Goal: Information Seeking & Learning: Learn about a topic

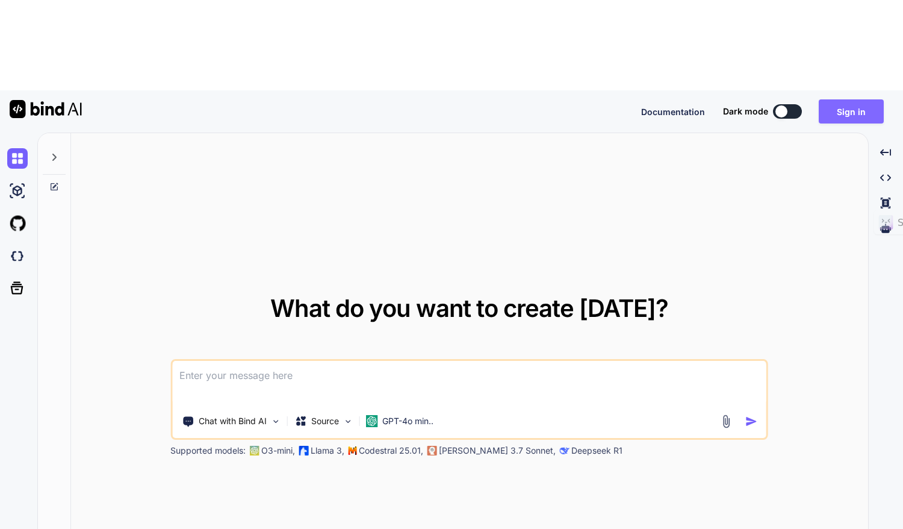
click at [846, 99] on button "Sign in" at bounding box center [851, 111] width 65 height 24
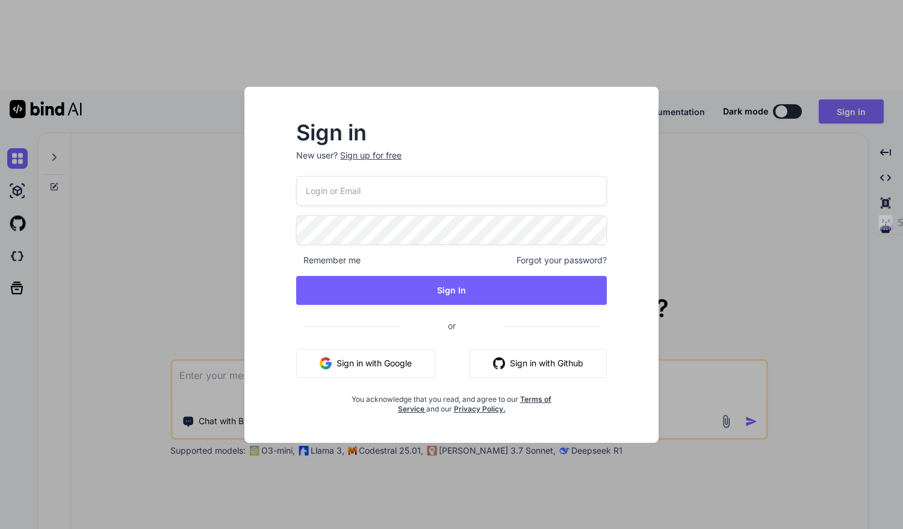
type input "[EMAIL_ADDRESS][DOMAIN_NAME]"
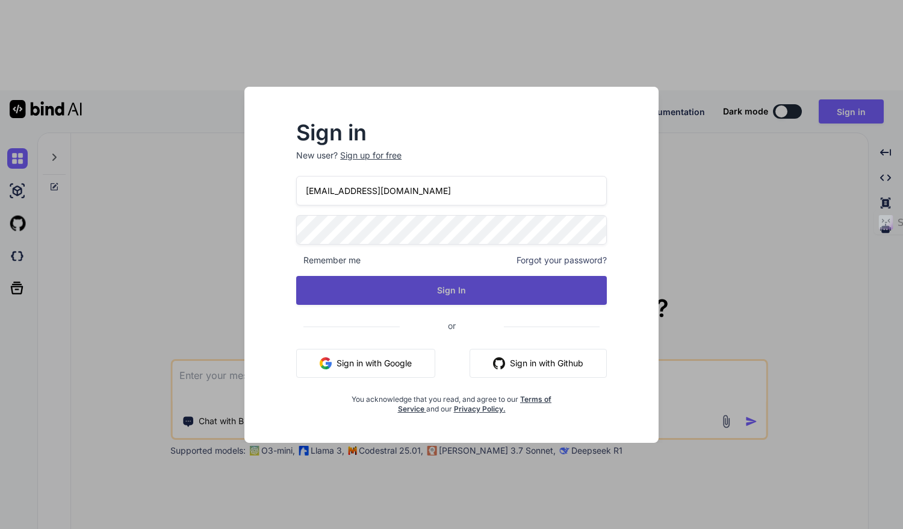
click at [420, 277] on button "Sign In" at bounding box center [451, 290] width 311 height 29
click at [440, 291] on button "Sign In" at bounding box center [451, 290] width 311 height 29
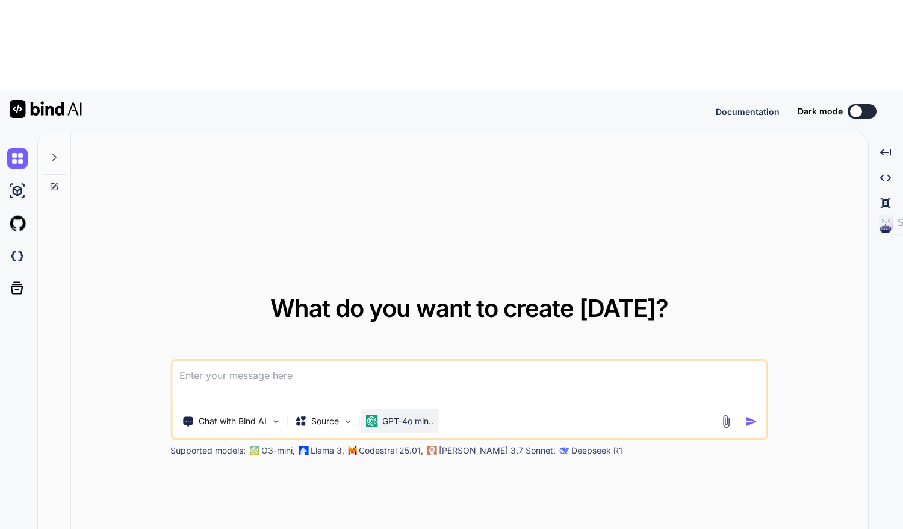
click at [420, 415] on p "GPT-4o min.." at bounding box center [407, 421] width 51 height 12
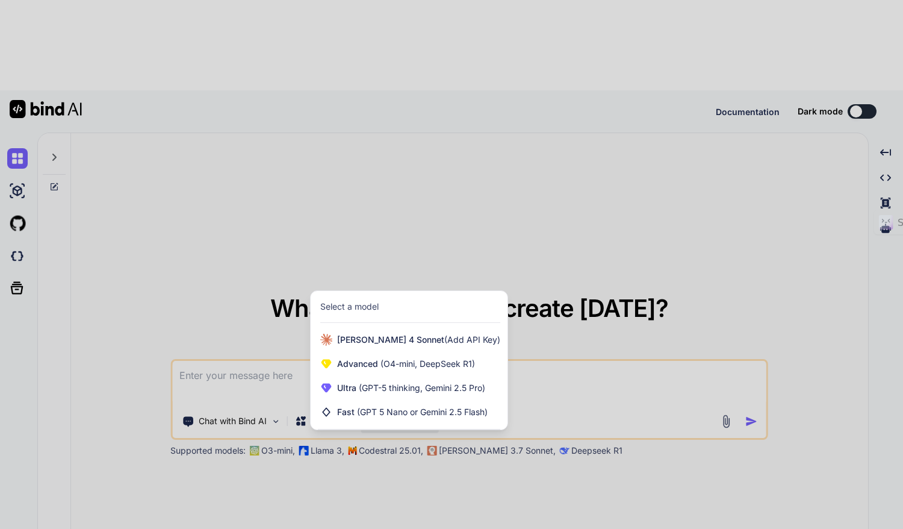
click at [464, 413] on div at bounding box center [451, 264] width 903 height 529
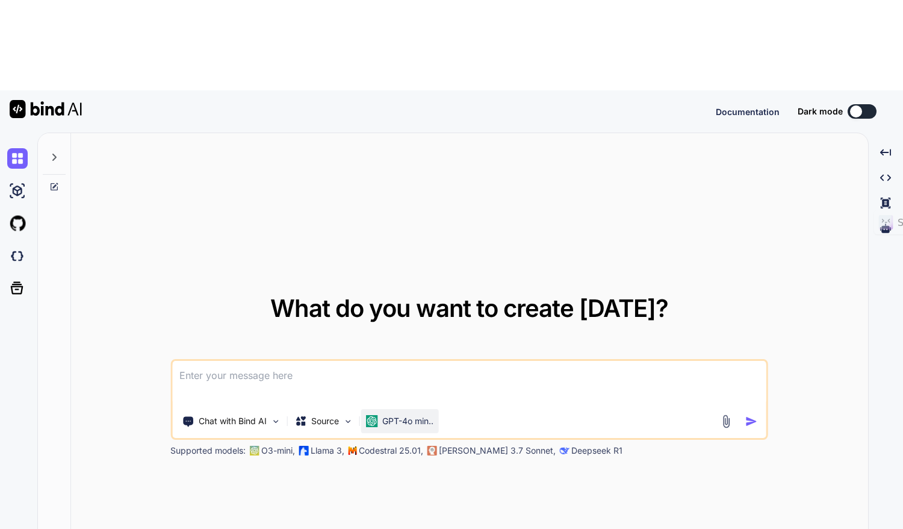
click at [417, 415] on p "GPT-4o min.." at bounding box center [407, 421] width 51 height 12
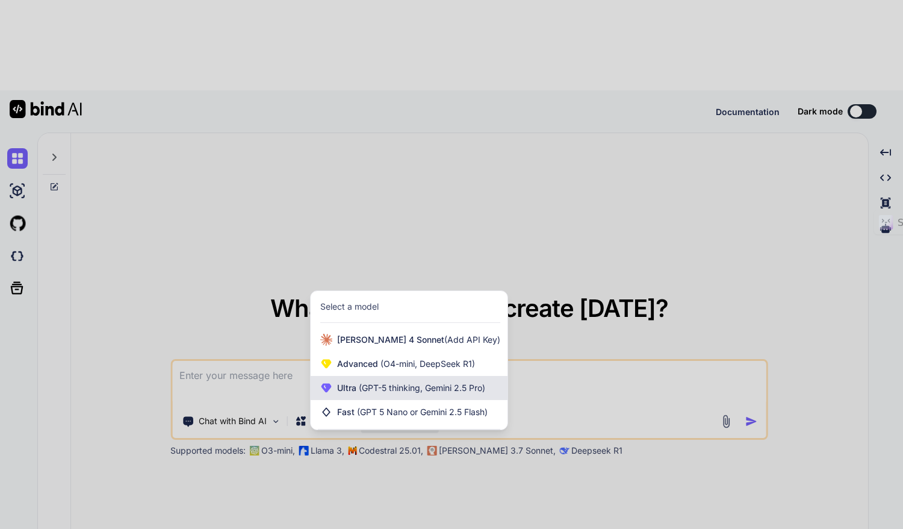
click at [410, 382] on span "(GPT-5 thinking, Gemini 2.5 Pro)" at bounding box center [421, 387] width 129 height 10
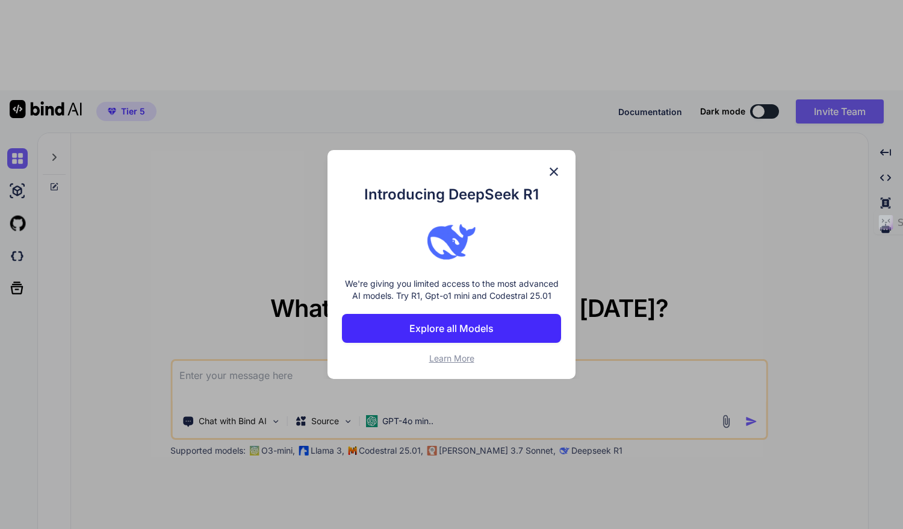
click at [553, 173] on img at bounding box center [554, 171] width 14 height 14
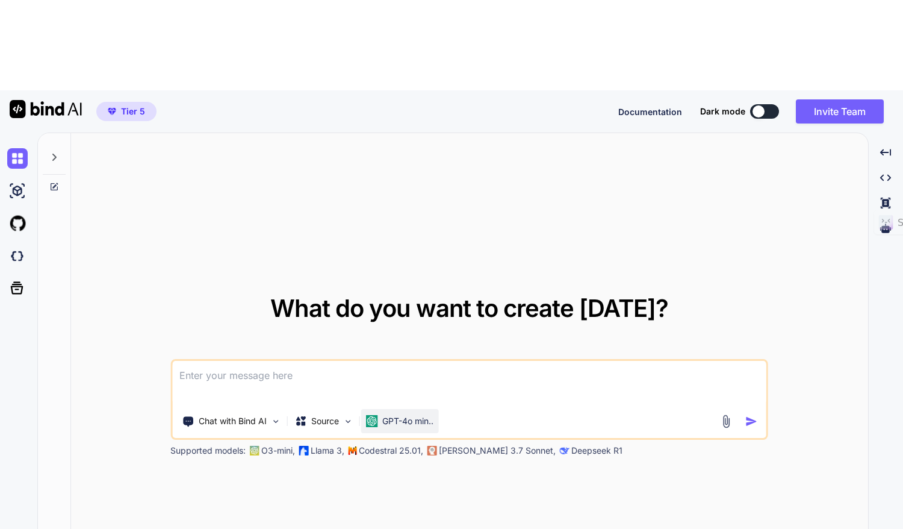
click at [410, 415] on p "GPT-4o min.." at bounding box center [407, 421] width 51 height 12
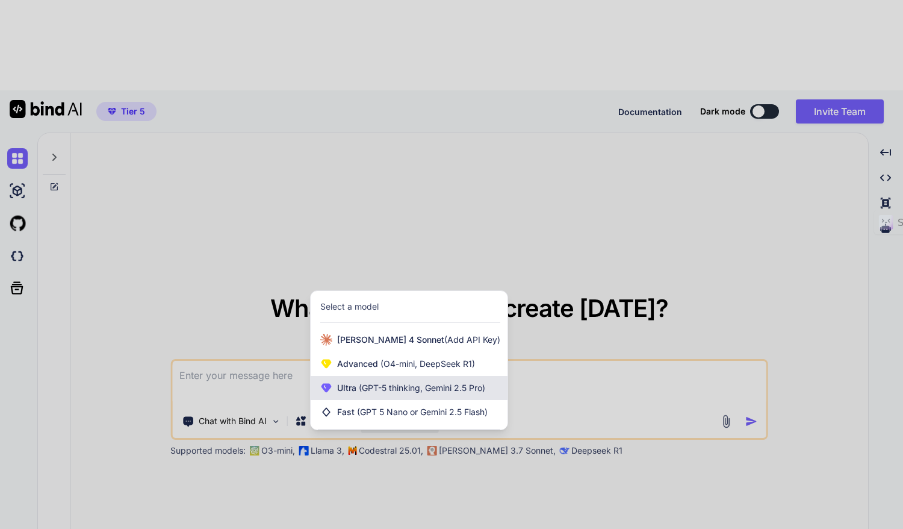
click at [377, 382] on span "(GPT-5 thinking, Gemini 2.5 Pro)" at bounding box center [421, 387] width 129 height 10
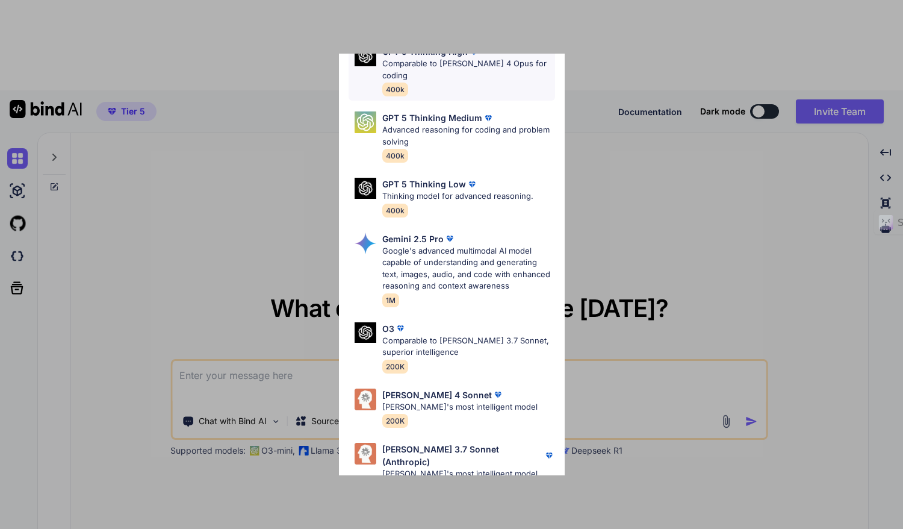
scroll to position [133, 0]
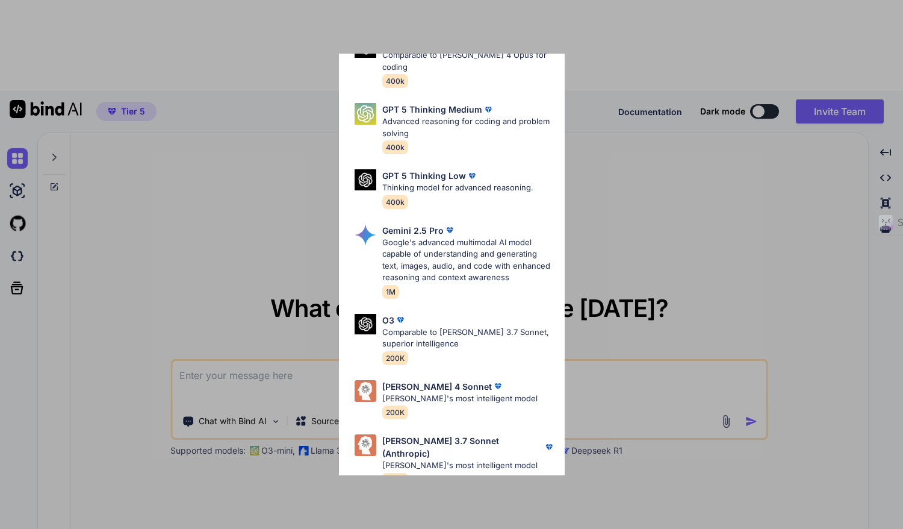
click at [286, 436] on div "Ultra Models GPT 5 OpenAI's best AI model, matches [PERSON_NAME] 4 Sonnet in In…" at bounding box center [451, 264] width 903 height 529
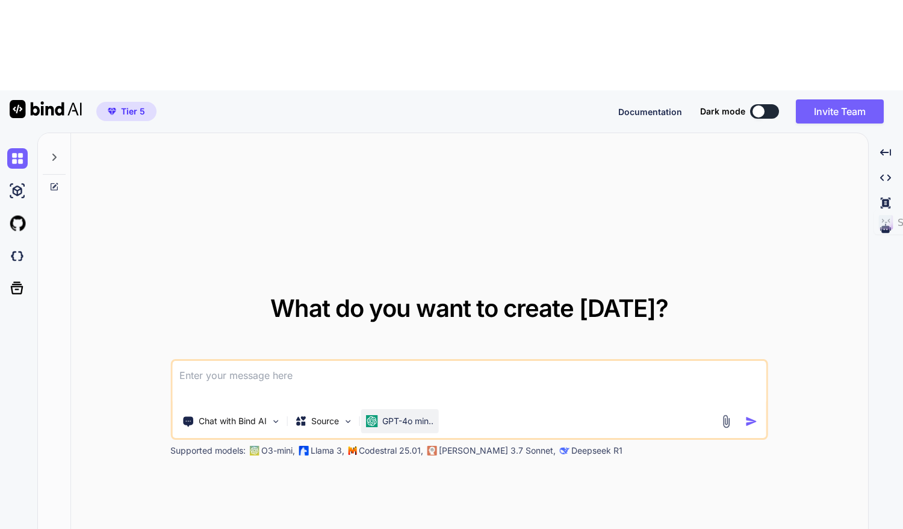
click at [392, 415] on p "GPT-4o min.." at bounding box center [407, 421] width 51 height 12
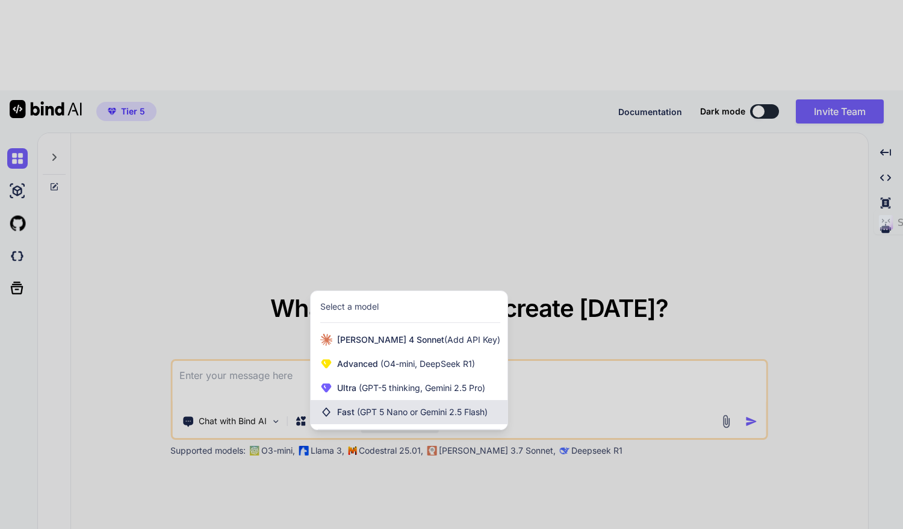
click at [407, 400] on div "Fast (GPT 5 Nano or Gemini 2.5 Flash)" at bounding box center [409, 412] width 197 height 24
type textarea "x"
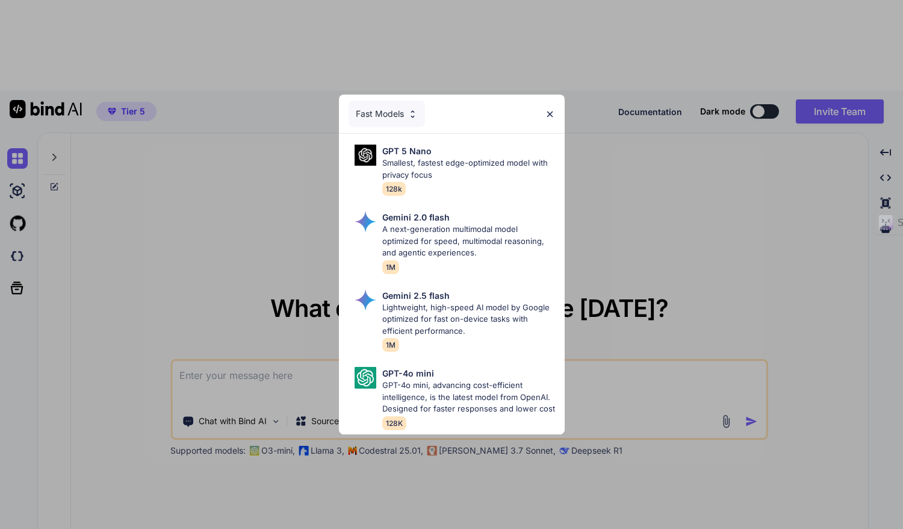
click at [554, 109] on img at bounding box center [550, 114] width 10 height 10
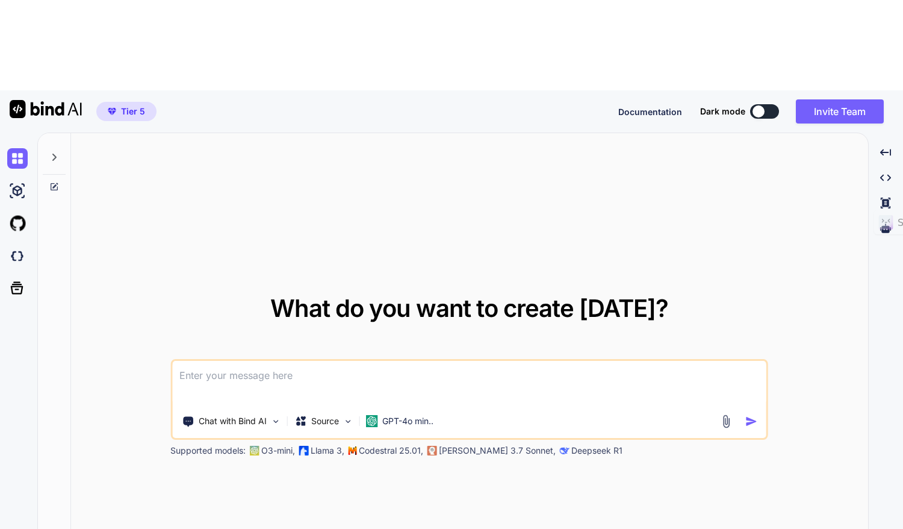
click at [134, 102] on button "Tier 5" at bounding box center [126, 111] width 60 height 19
click at [138, 105] on span "Tier 5" at bounding box center [133, 111] width 24 height 12
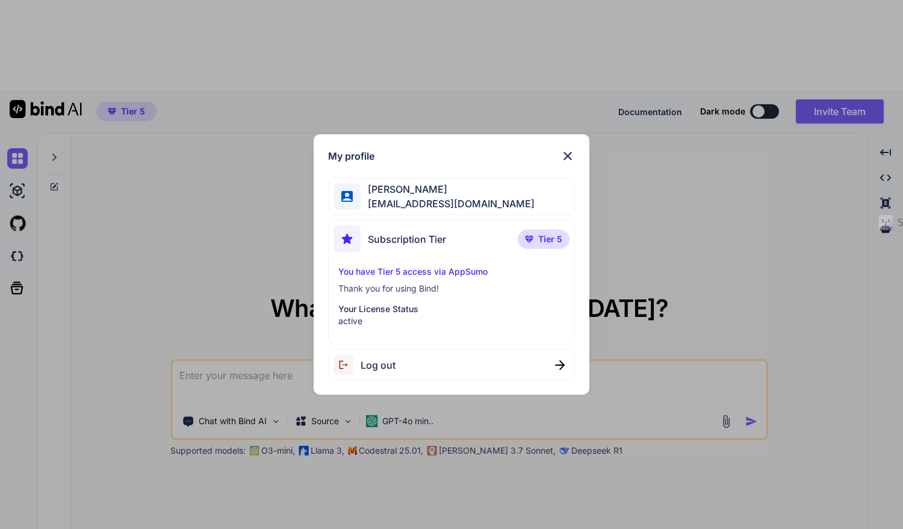
click at [569, 154] on img at bounding box center [568, 156] width 14 height 14
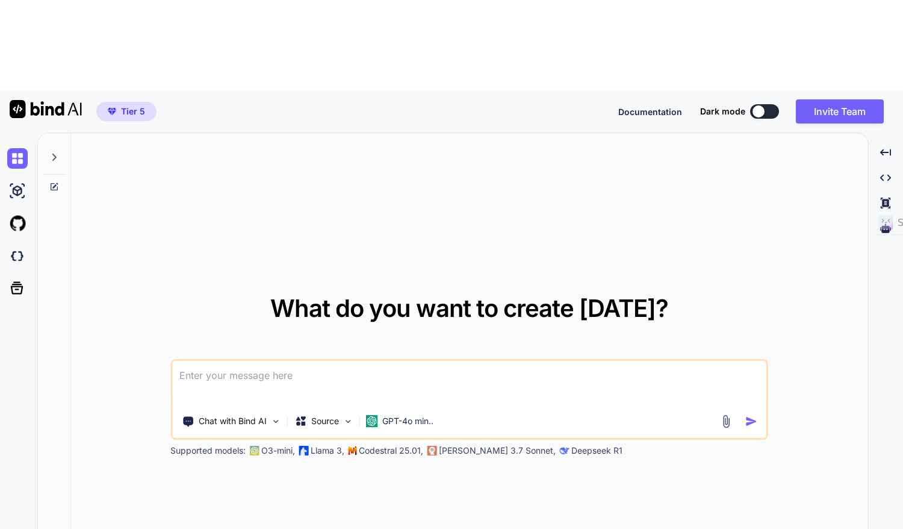
click at [261, 361] on textarea at bounding box center [469, 383] width 594 height 45
click at [272, 416] on img at bounding box center [275, 421] width 10 height 10
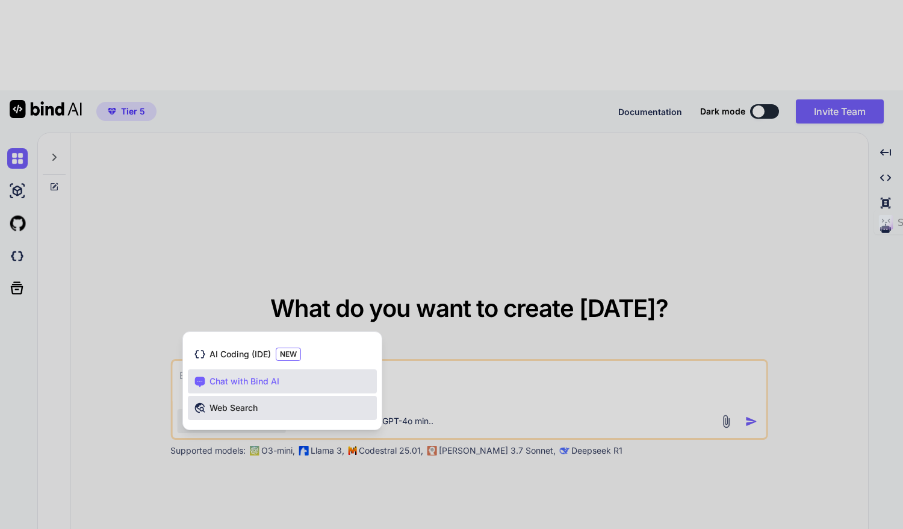
click at [308, 396] on div "Web Search" at bounding box center [282, 408] width 189 height 24
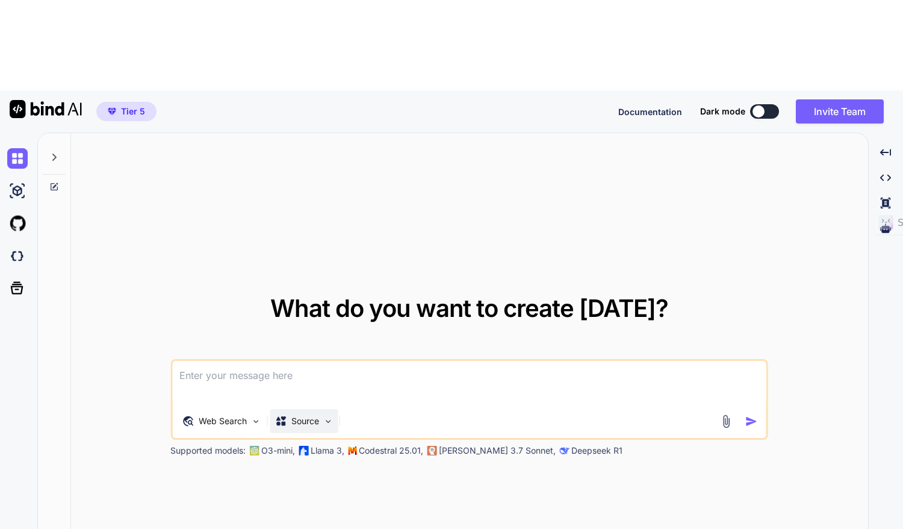
click at [335, 409] on div "Source" at bounding box center [304, 421] width 68 height 24
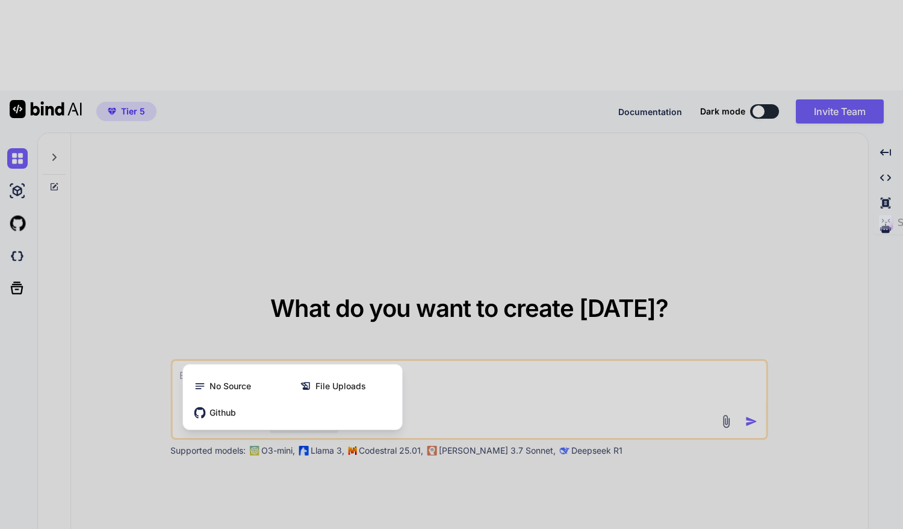
click at [354, 398] on div at bounding box center [451, 264] width 903 height 529
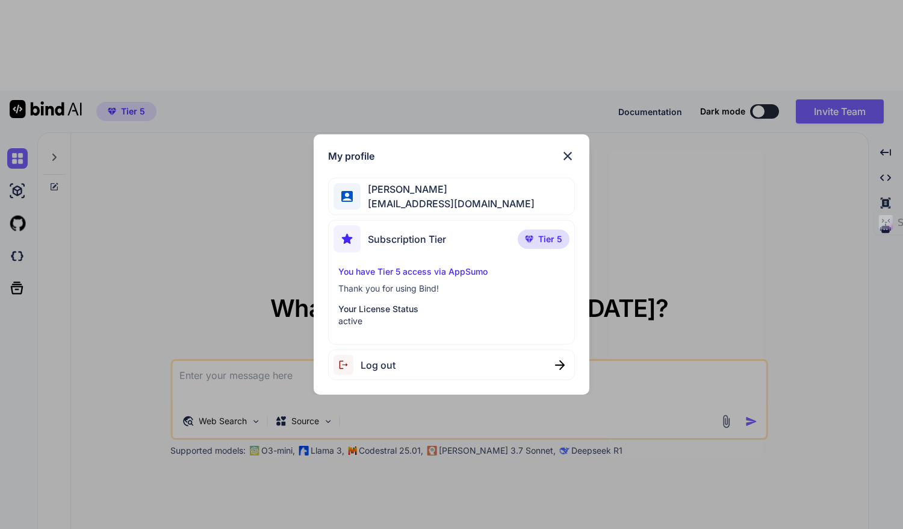
click at [569, 155] on img at bounding box center [568, 156] width 14 height 14
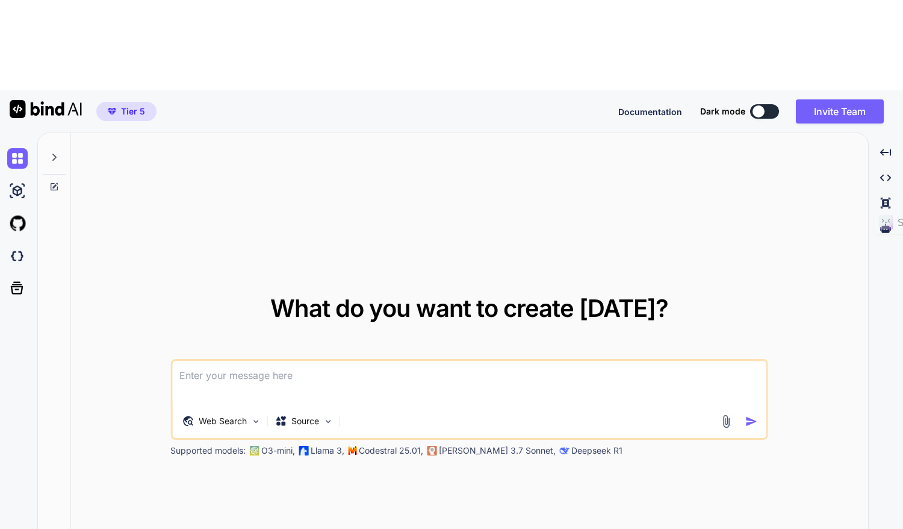
drag, startPoint x: 873, startPoint y: 187, endPoint x: 867, endPoint y: 400, distance: 213.3
click at [867, 400] on div "What do you want to create [DATE]? Web Search Source Supported models: O3-mini,…" at bounding box center [470, 375] width 866 height 487
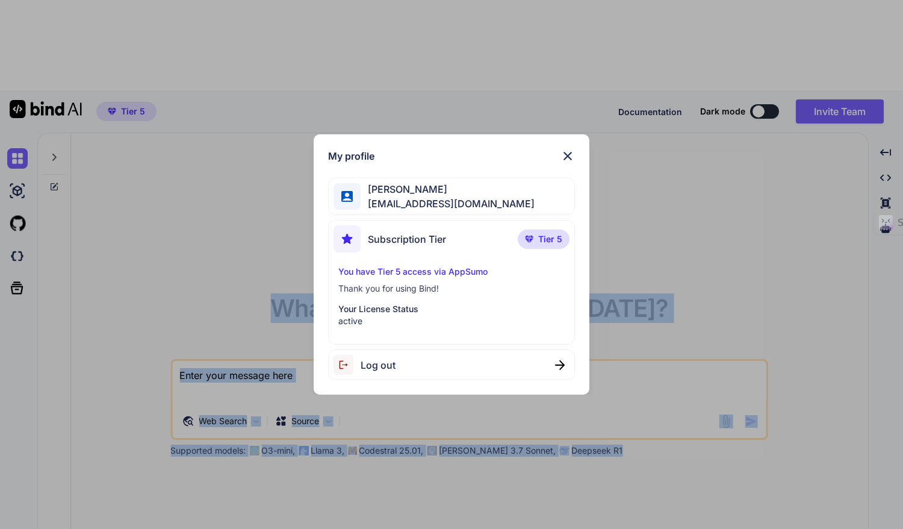
click at [570, 158] on img at bounding box center [568, 156] width 14 height 14
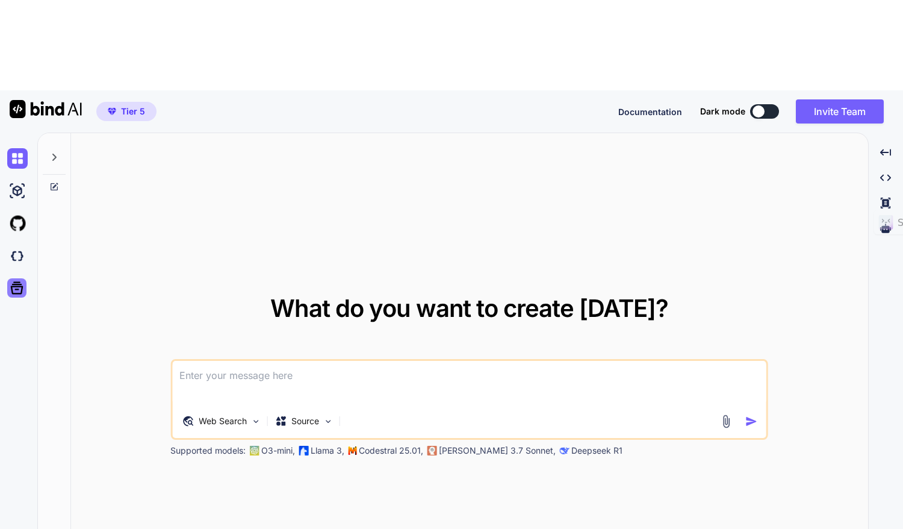
click at [14, 279] on icon at bounding box center [16, 287] width 17 height 17
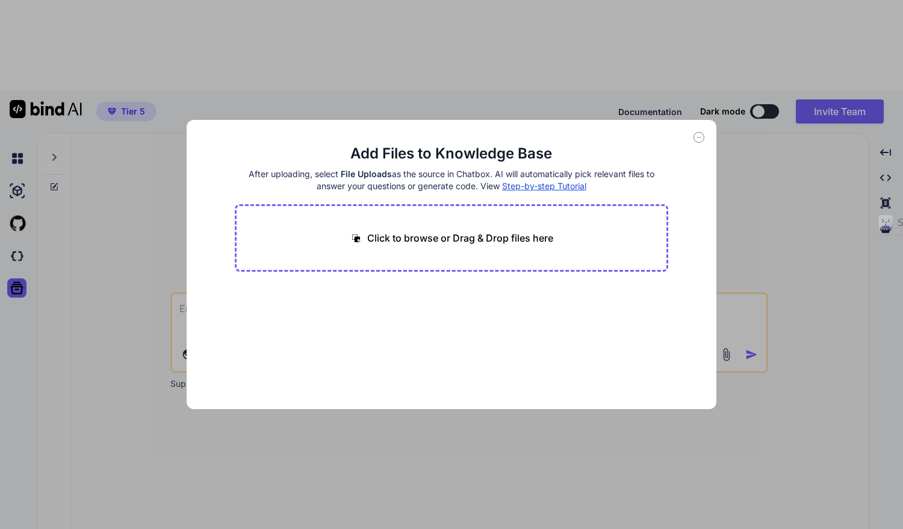
click at [700, 139] on icon at bounding box center [699, 137] width 11 height 11
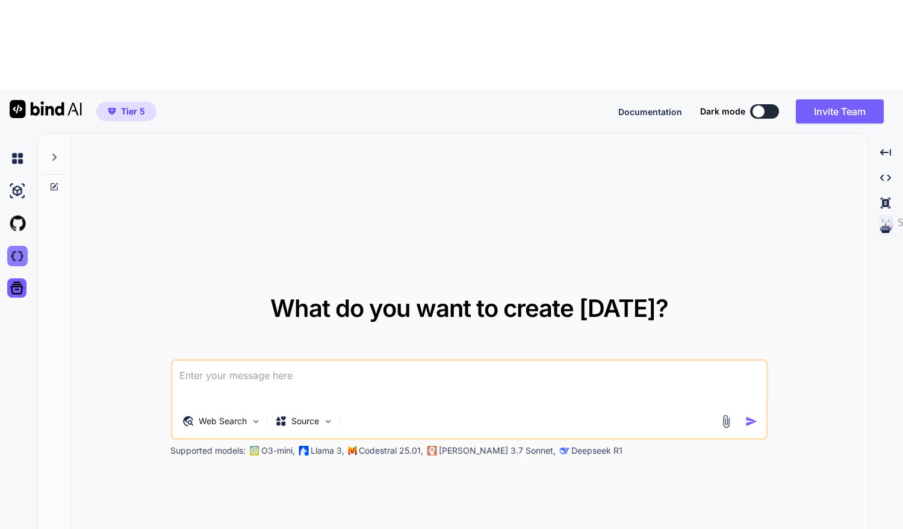
click at [8, 246] on img at bounding box center [17, 256] width 20 height 20
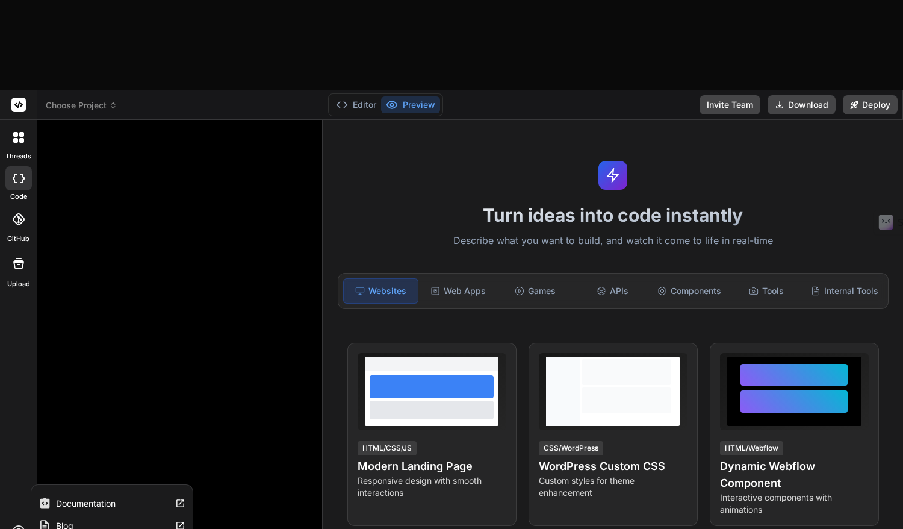
click at [21, 524] on icon at bounding box center [18, 531] width 14 height 14
click at [62, 520] on label "Blog" at bounding box center [64, 526] width 17 height 12
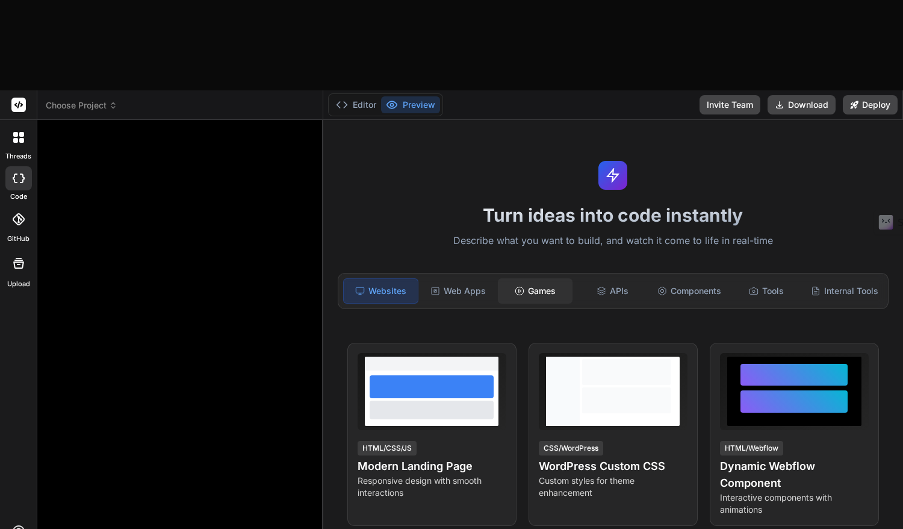
click at [540, 278] on div "Games" at bounding box center [535, 290] width 75 height 25
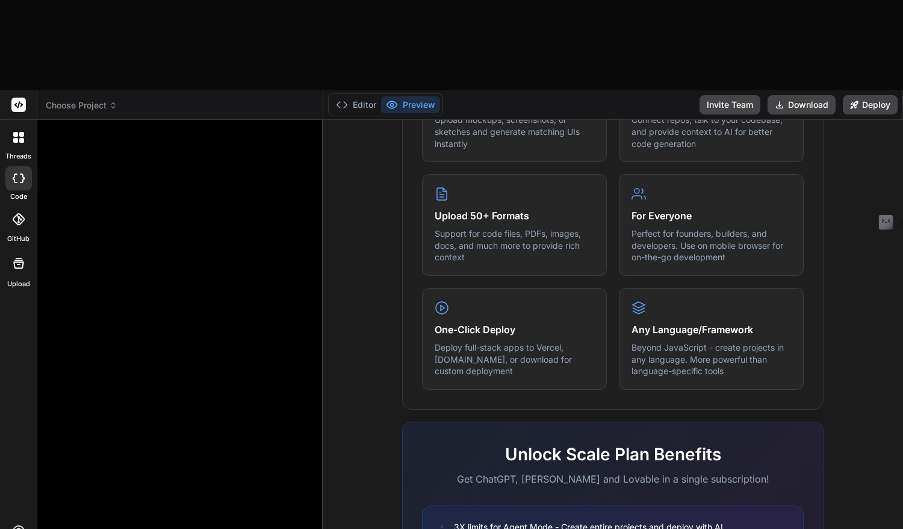
scroll to position [635, 0]
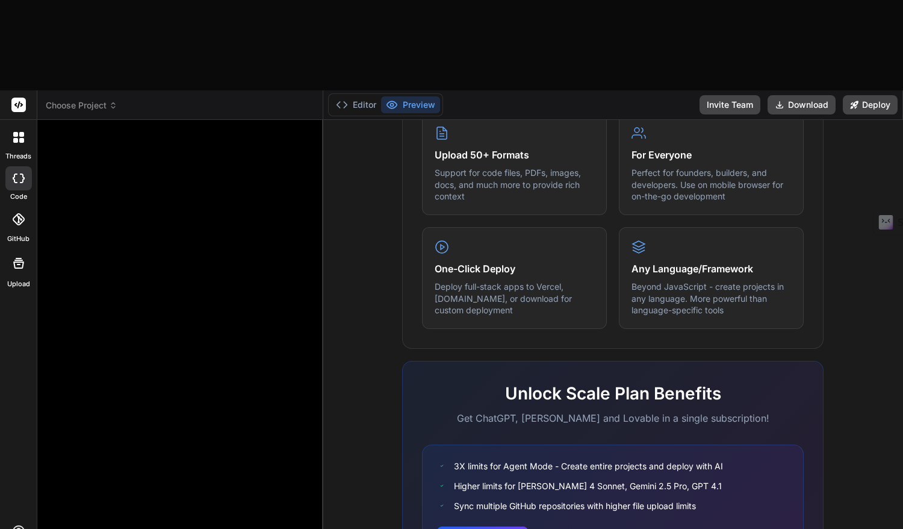
click at [479, 463] on div "3X limits for Agent Mode - Create entire projects and deploy with AI Higher lim…" at bounding box center [613, 506] width 382 height 124
click at [484, 525] on button "View Pricing" at bounding box center [482, 538] width 91 height 27
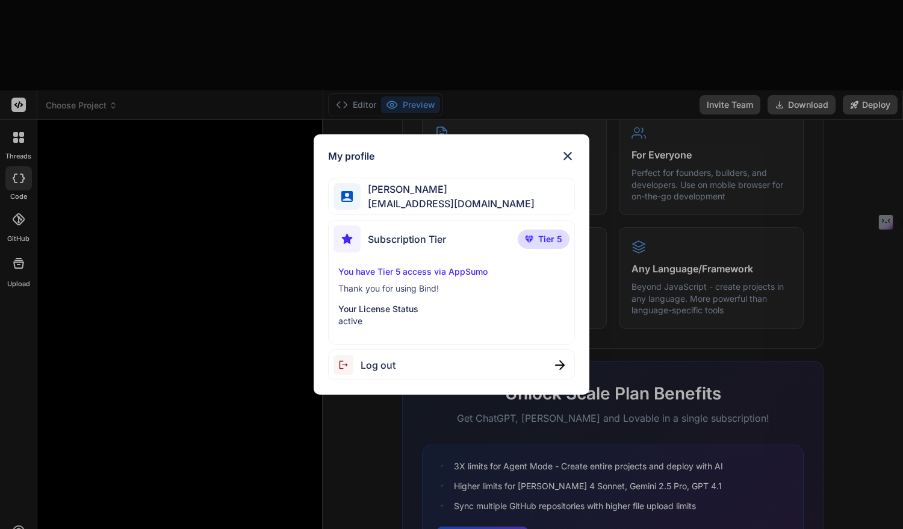
click at [543, 235] on span "Tier 5" at bounding box center [550, 239] width 24 height 12
click at [395, 270] on p "You have Tier 5 access via AppSumo" at bounding box center [451, 272] width 226 height 12
click at [572, 154] on img at bounding box center [568, 156] width 14 height 14
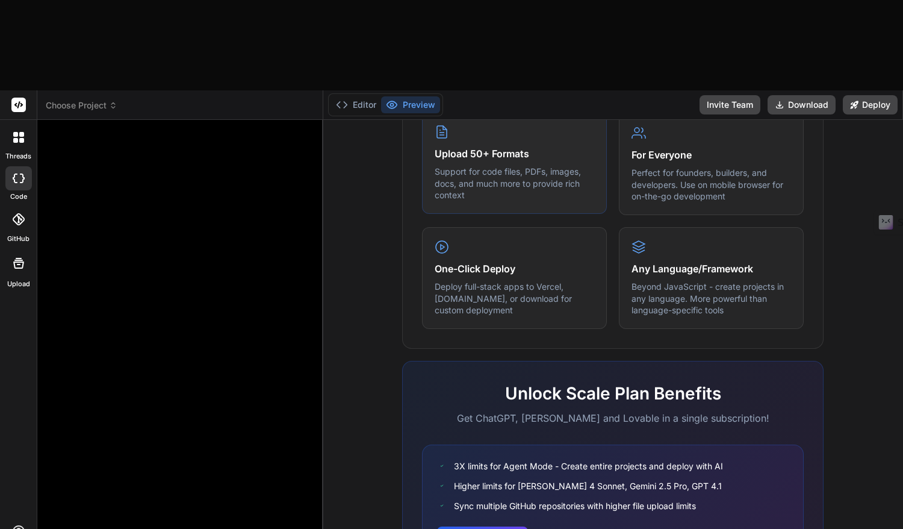
click at [503, 166] on p "Support for code files, PDFs, images, docs, and much more to provide rich conte…" at bounding box center [515, 184] width 160 height 36
click at [435, 125] on icon at bounding box center [442, 132] width 14 height 14
click at [609, 131] on div "Create from Images Upload mockups, screenshots, or sketches and generate matchi…" at bounding box center [613, 163] width 382 height 329
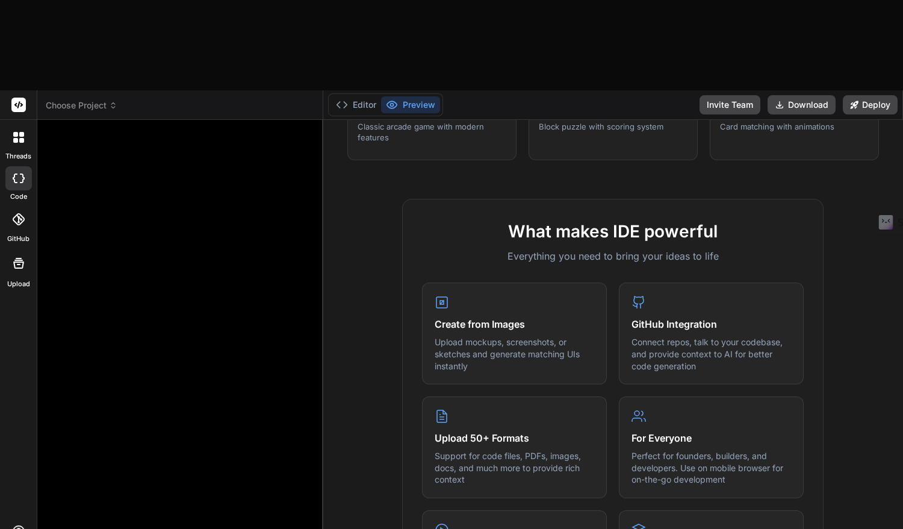
scroll to position [354, 0]
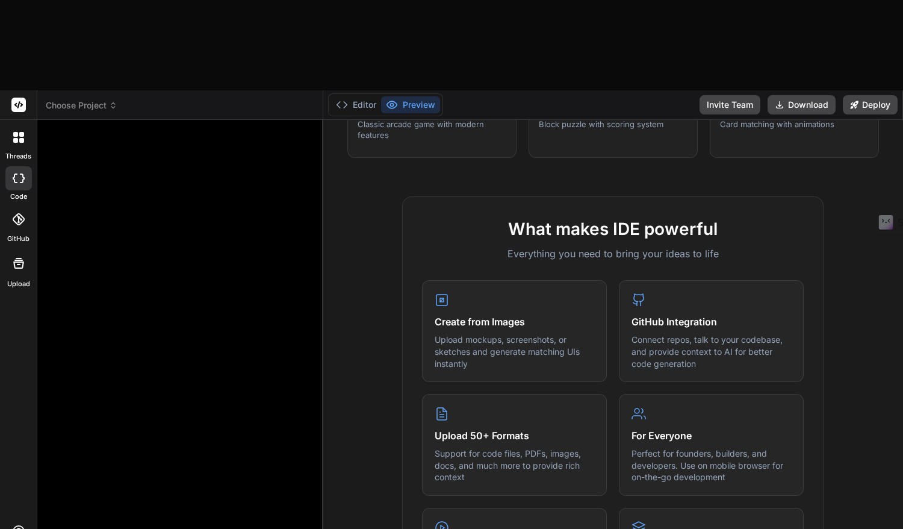
click at [601, 216] on h2 "What makes IDE powerful" at bounding box center [613, 228] width 382 height 25
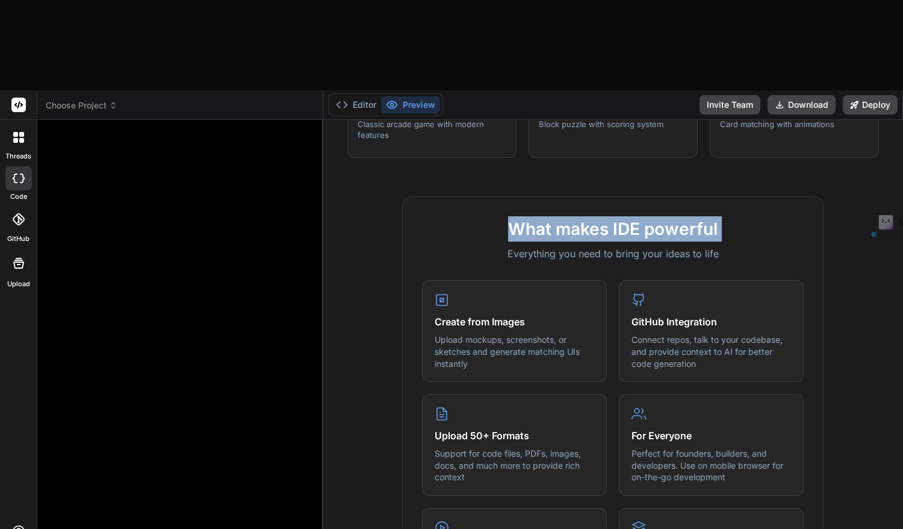
click at [601, 216] on h2 "What makes IDE powerful" at bounding box center [613, 228] width 382 height 25
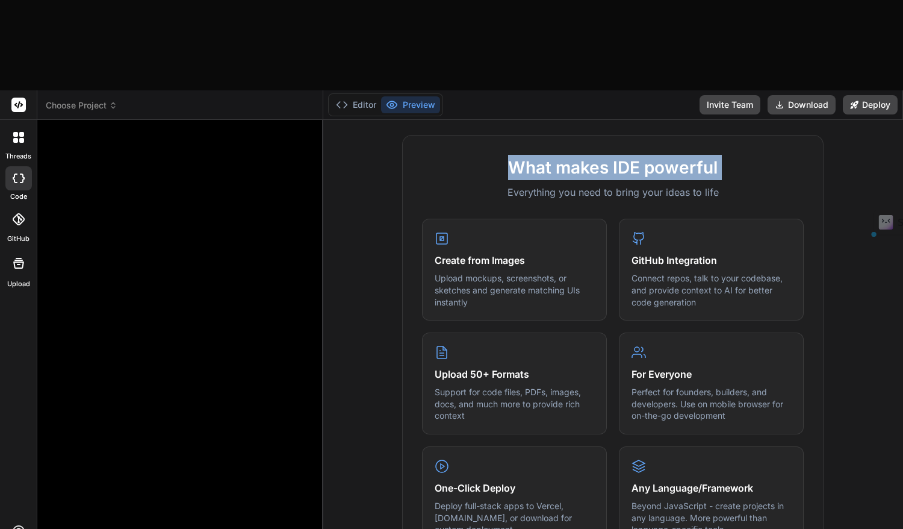
scroll to position [416, 0]
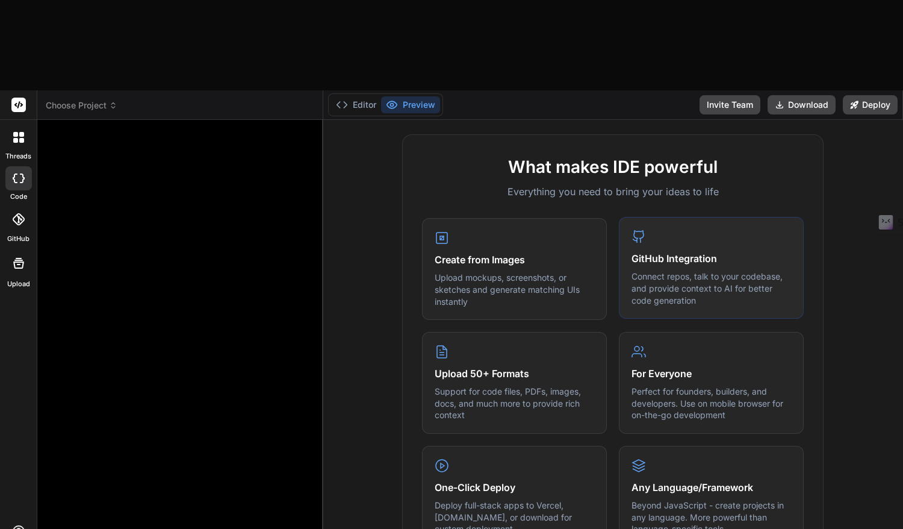
click at [675, 270] on p "Connect repos, talk to your codebase, and provide context to AI for better code…" at bounding box center [712, 288] width 160 height 36
click at [609, 257] on div "Create from Images Upload mockups, screenshots, or sketches and generate matchi…" at bounding box center [613, 382] width 382 height 329
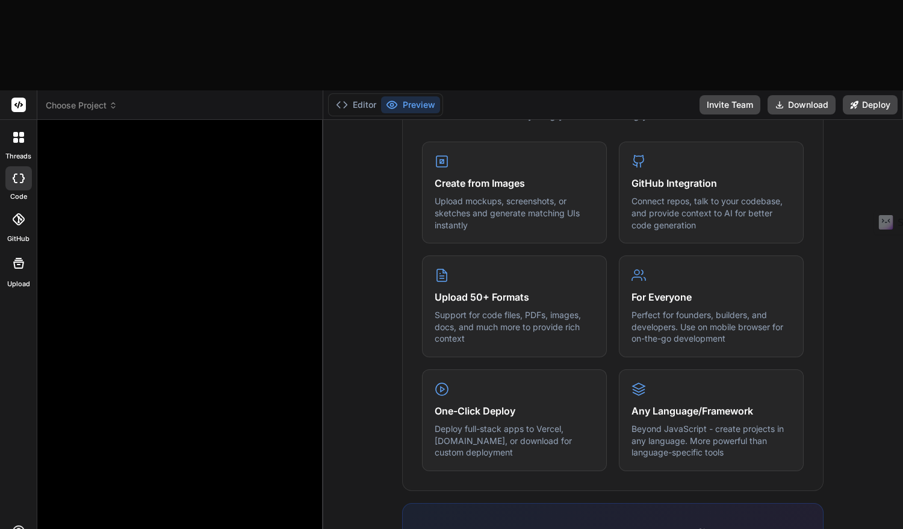
scroll to position [544, 0]
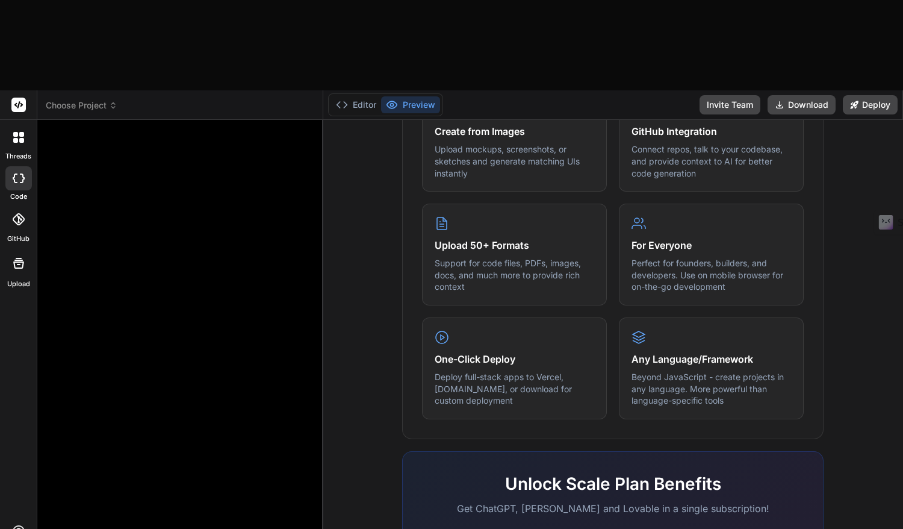
click at [608, 220] on div "Create from Images Upload mockups, screenshots, or sketches and generate matchi…" at bounding box center [613, 254] width 382 height 329
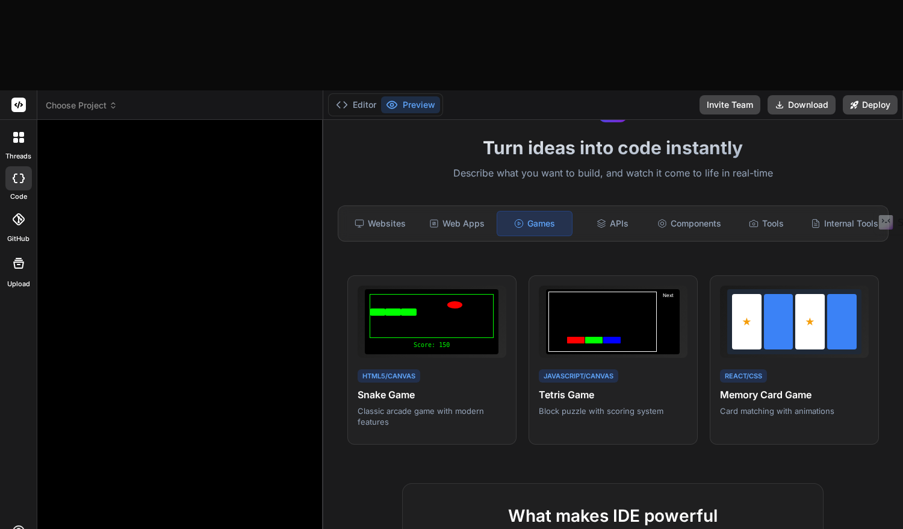
scroll to position [67, 0]
click at [626, 291] on div at bounding box center [603, 321] width 108 height 60
click at [652, 287] on span "View Prompt" at bounding box center [660, 292] width 45 height 11
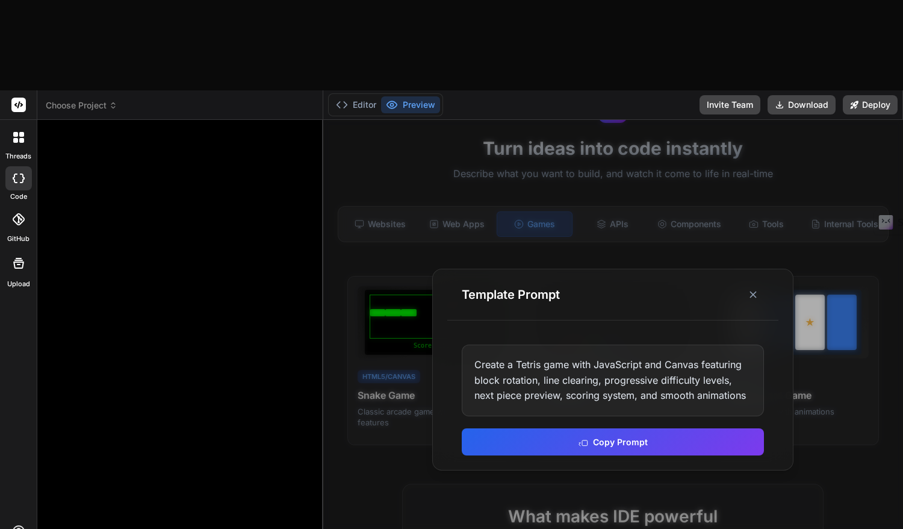
click at [614, 344] on div "Create a Tetris game with JavaScript and Canvas featuring block rotation, line …" at bounding box center [613, 380] width 302 height 72
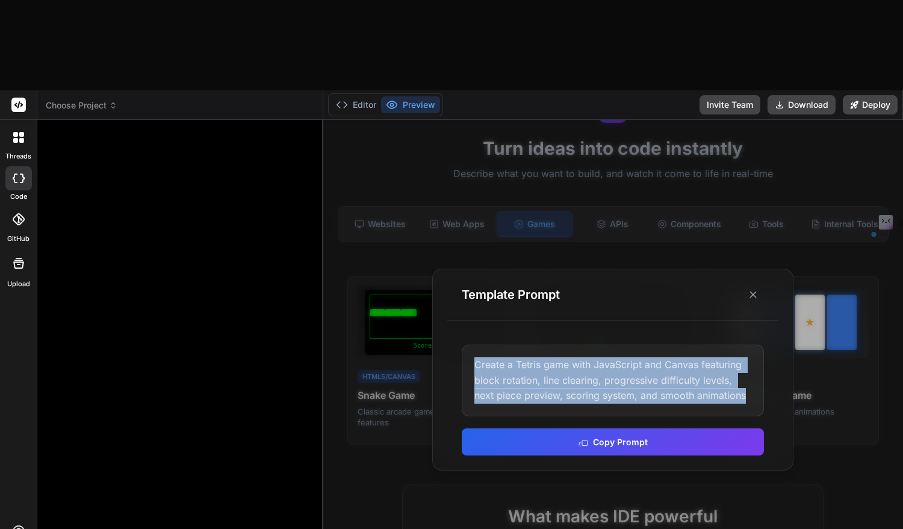
click at [614, 344] on div "Create a Tetris game with JavaScript and Canvas featuring block rotation, line …" at bounding box center [613, 380] width 302 height 72
click at [756, 288] on icon at bounding box center [753, 294] width 12 height 12
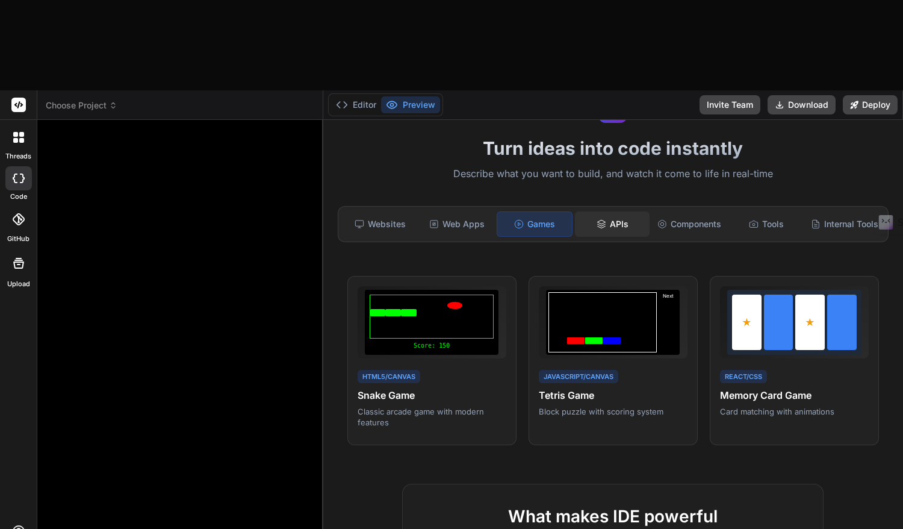
click at [609, 211] on div "APIs" at bounding box center [612, 223] width 75 height 25
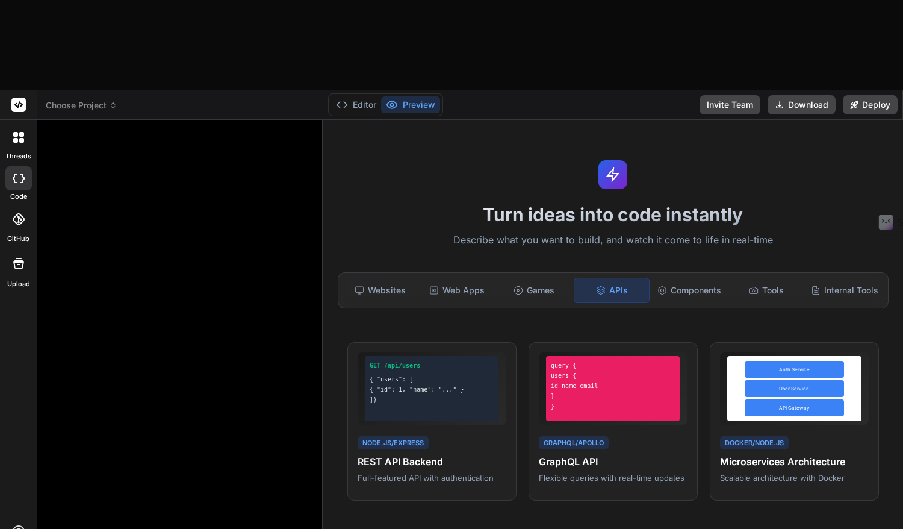
scroll to position [0, 0]
click at [679, 278] on div "Components" at bounding box center [689, 290] width 75 height 25
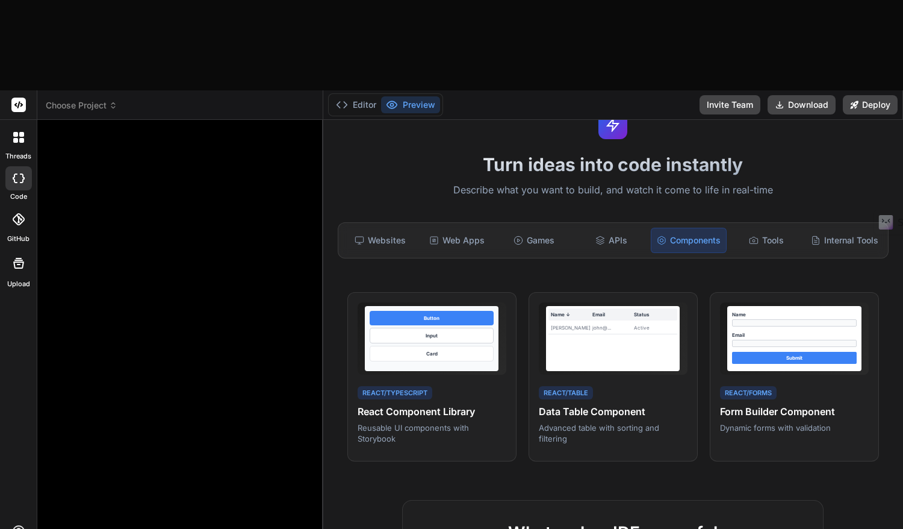
scroll to position [51, 0]
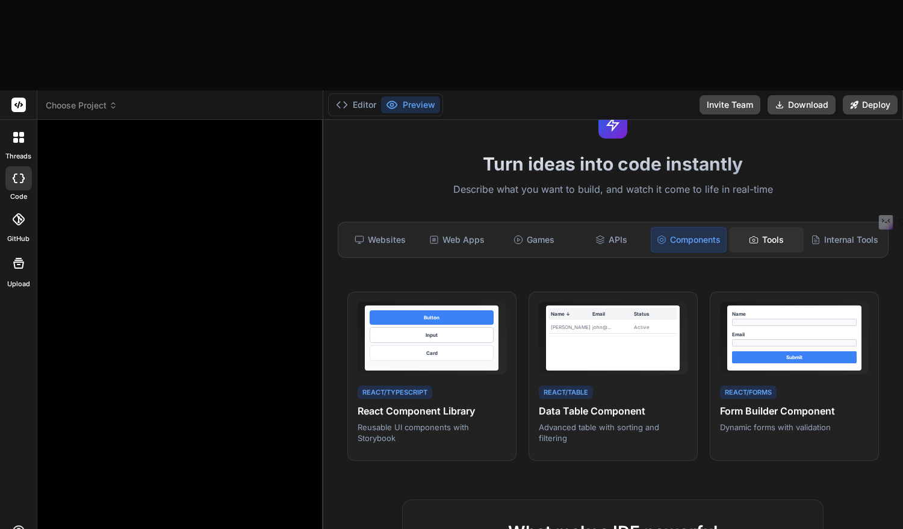
click at [762, 227] on div "Tools" at bounding box center [766, 239] width 75 height 25
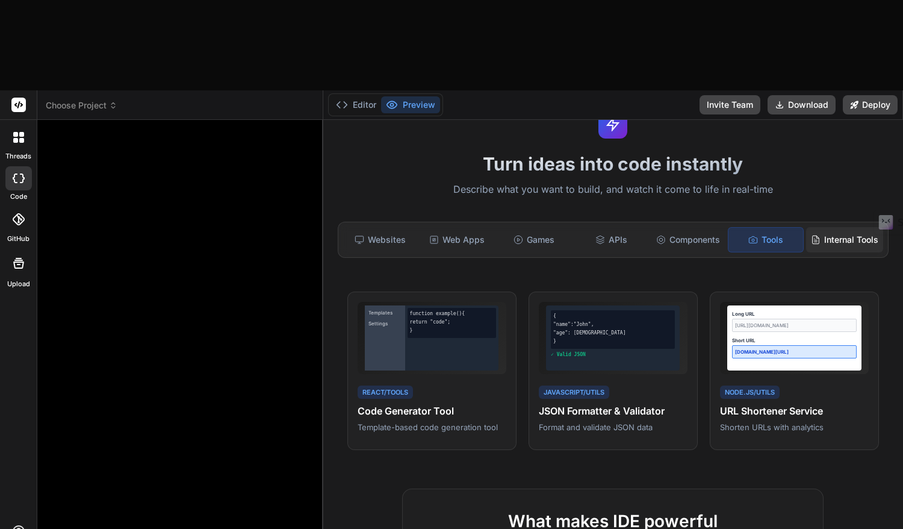
click at [827, 227] on div "Internal Tools" at bounding box center [844, 239] width 77 height 25
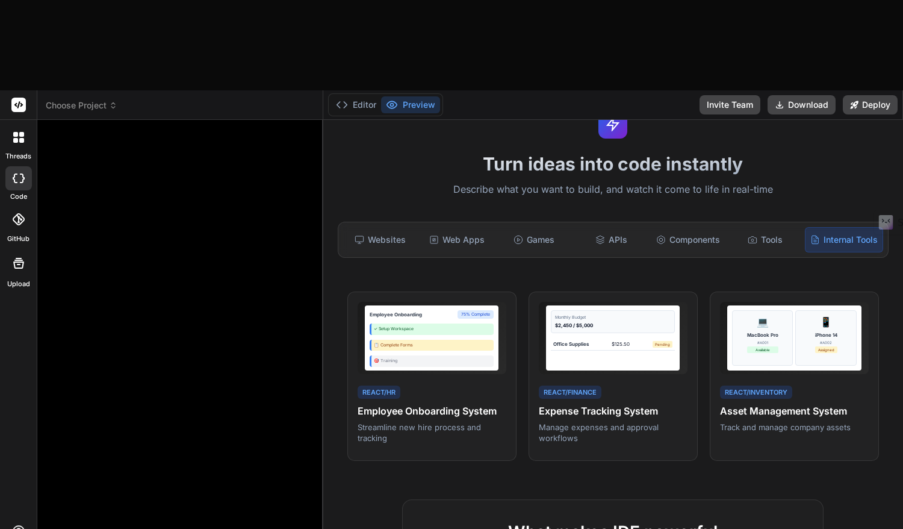
click at [697, 291] on div "Employee Onboarding 75% Complete ✓ Setup Workspace 📋 Complete Forms 🎯 Training …" at bounding box center [613, 376] width 532 height 170
click at [647, 303] on span "View Prompt" at bounding box center [660, 308] width 45 height 11
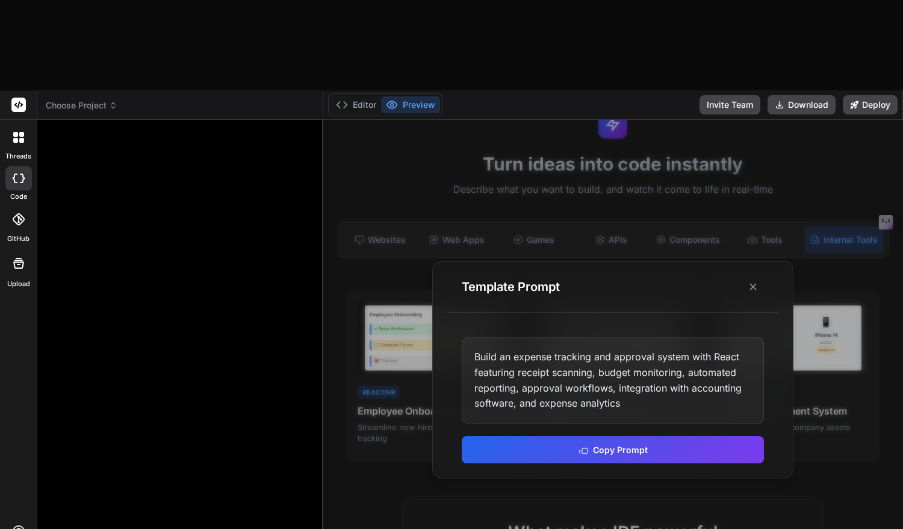
click at [615, 337] on div "Build an expense tracking and approval system with React featuring receipt scan…" at bounding box center [613, 380] width 302 height 87
click at [754, 281] on icon at bounding box center [753, 287] width 12 height 12
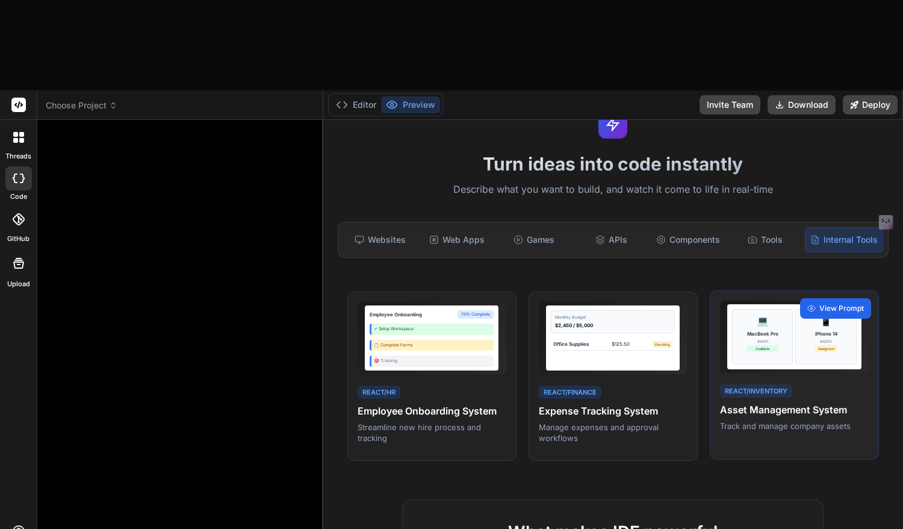
click at [834, 303] on span "View Prompt" at bounding box center [842, 308] width 45 height 11
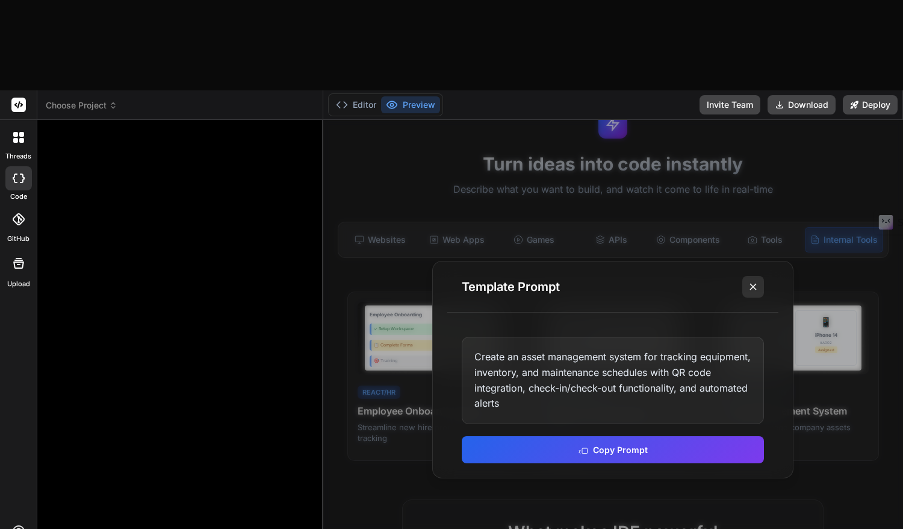
click at [758, 281] on icon at bounding box center [753, 287] width 12 height 12
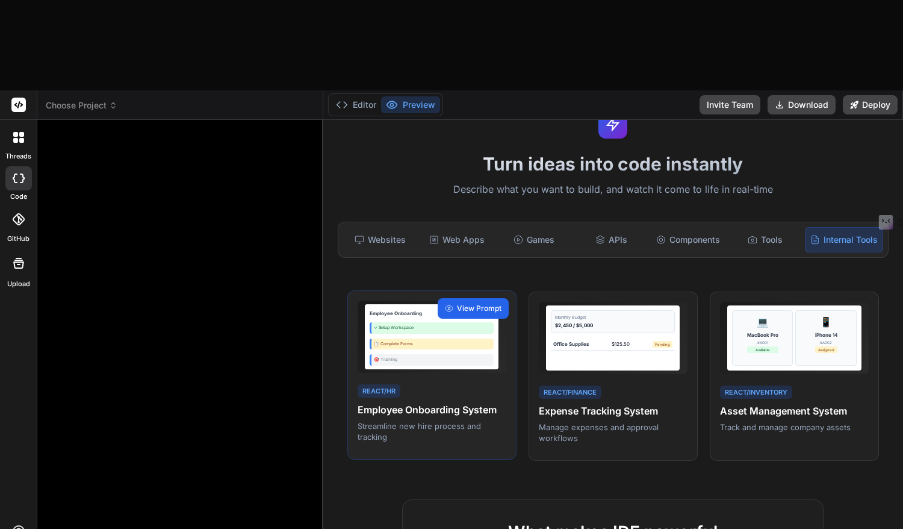
click at [479, 303] on span "View Prompt" at bounding box center [479, 308] width 45 height 11
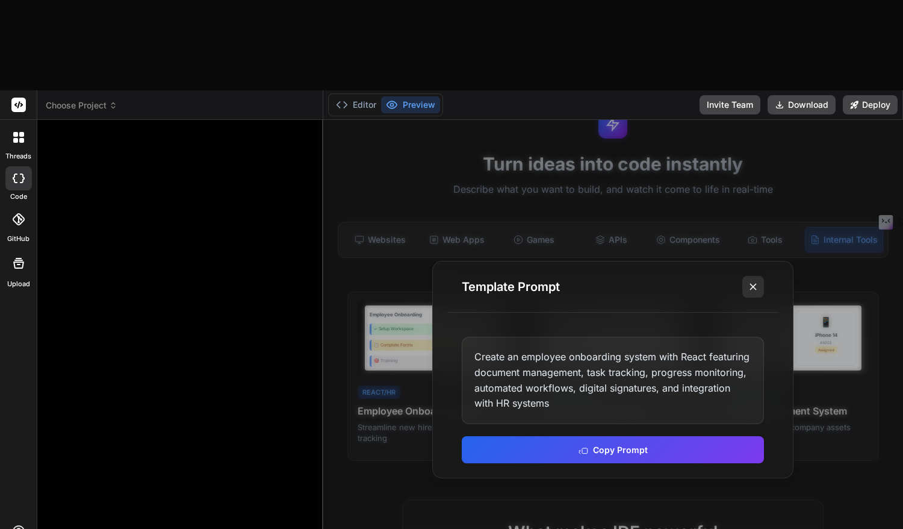
click at [751, 281] on icon at bounding box center [753, 287] width 12 height 12
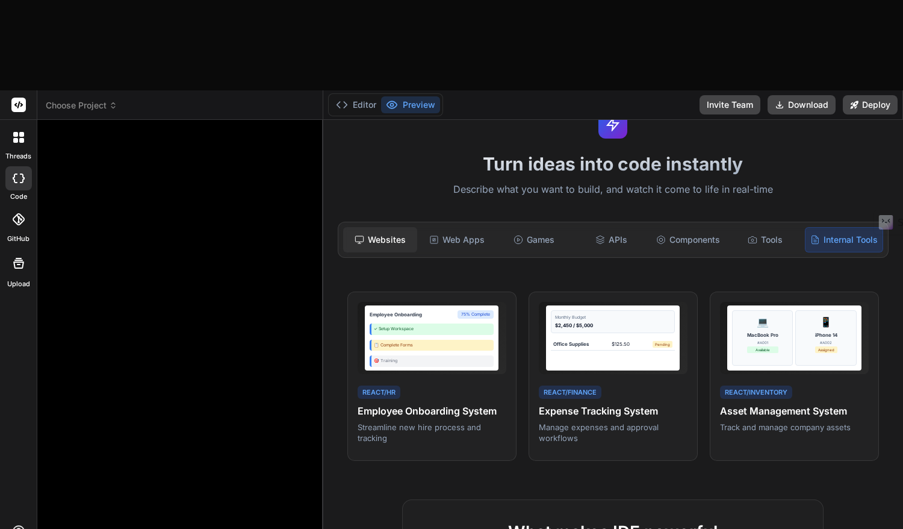
click at [384, 227] on div "Websites" at bounding box center [380, 239] width 75 height 25
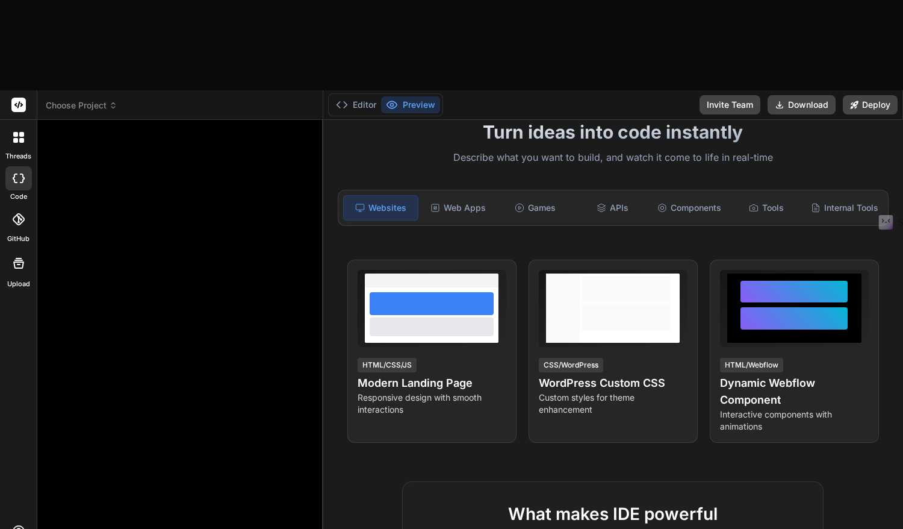
scroll to position [84, 0]
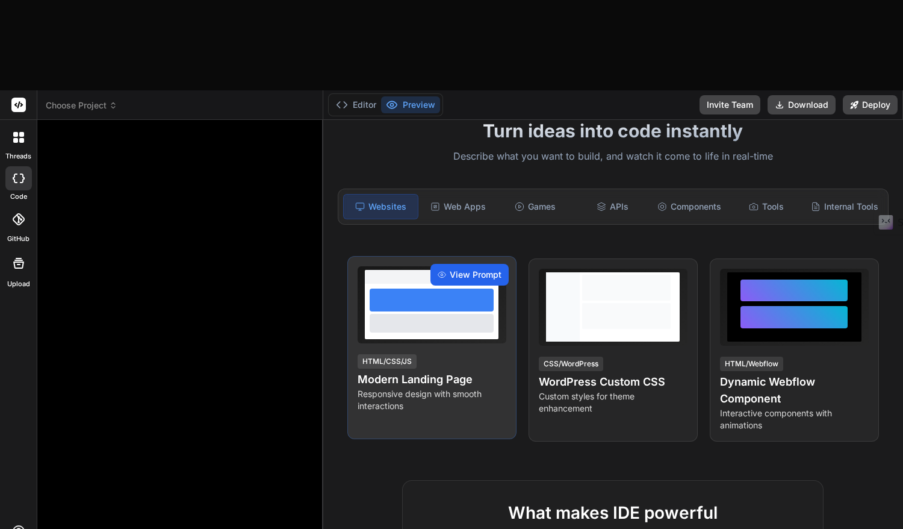
click at [469, 264] on div "View Prompt" at bounding box center [470, 275] width 78 height 22
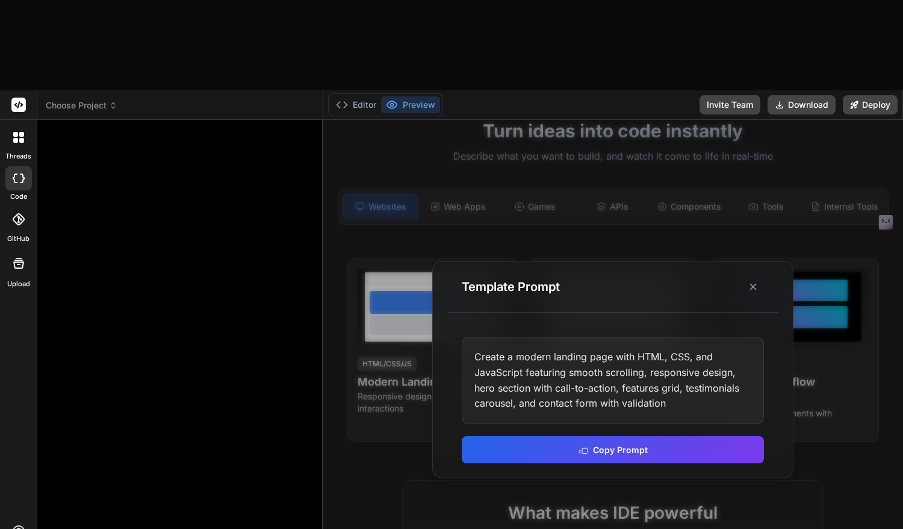
click at [558, 337] on div "Create a modern landing page with HTML, CSS, and JavaScript featuring smooth sc…" at bounding box center [613, 380] width 302 height 87
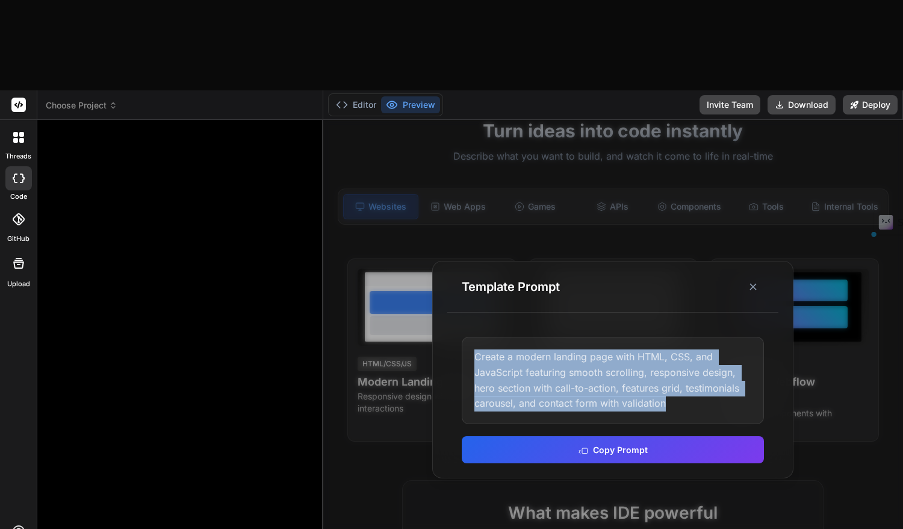
click at [558, 337] on div "Create a modern landing page with HTML, CSS, and JavaScript featuring smooth sc…" at bounding box center [613, 380] width 302 height 87
click at [752, 284] on line at bounding box center [753, 287] width 6 height 6
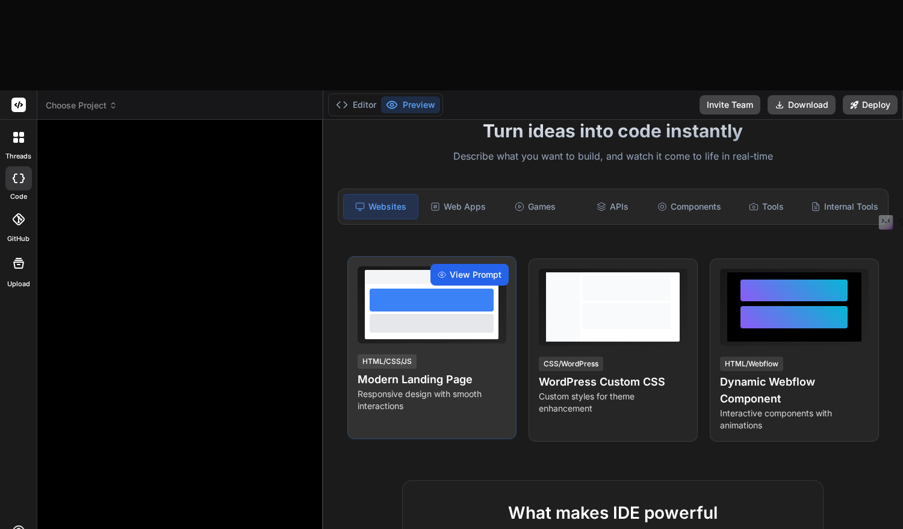
click at [469, 269] on span "View Prompt" at bounding box center [476, 275] width 52 height 12
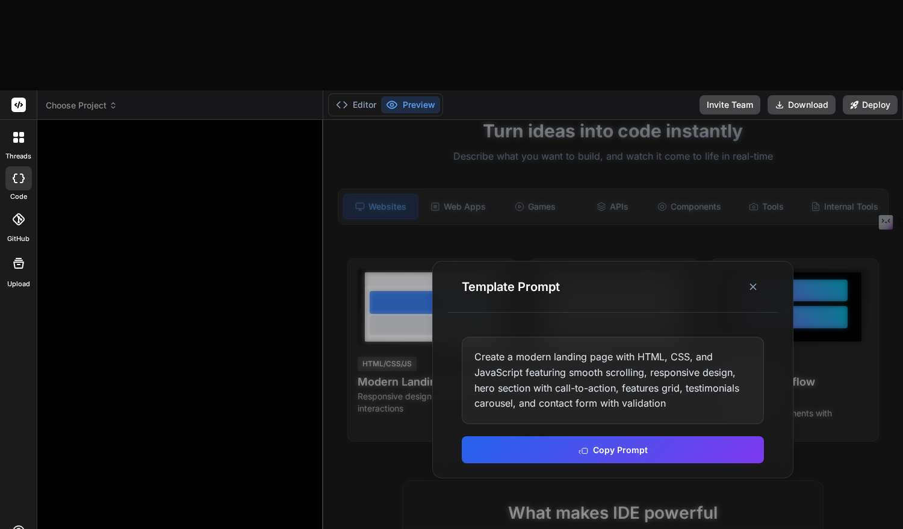
click at [538, 337] on div "Create a modern landing page with HTML, CSS, and JavaScript featuring smooth sc…" at bounding box center [613, 380] width 302 height 87
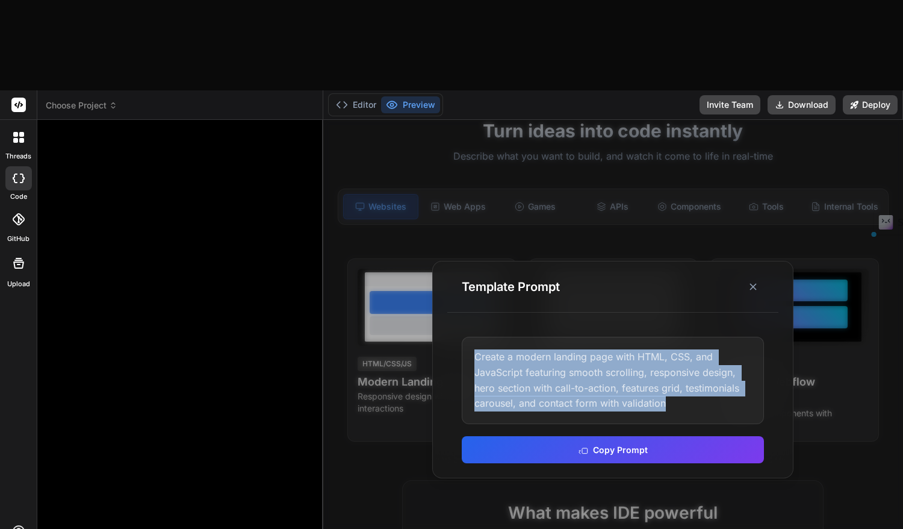
click at [538, 337] on div "Create a modern landing page with HTML, CSS, and JavaScript featuring smooth sc…" at bounding box center [613, 380] width 302 height 87
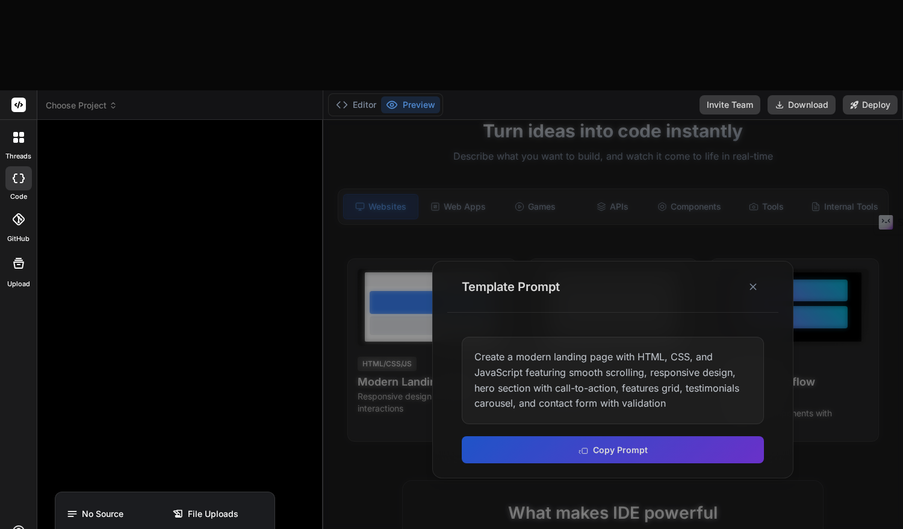
click at [154, 315] on div at bounding box center [451, 264] width 903 height 529
type textarea "x"
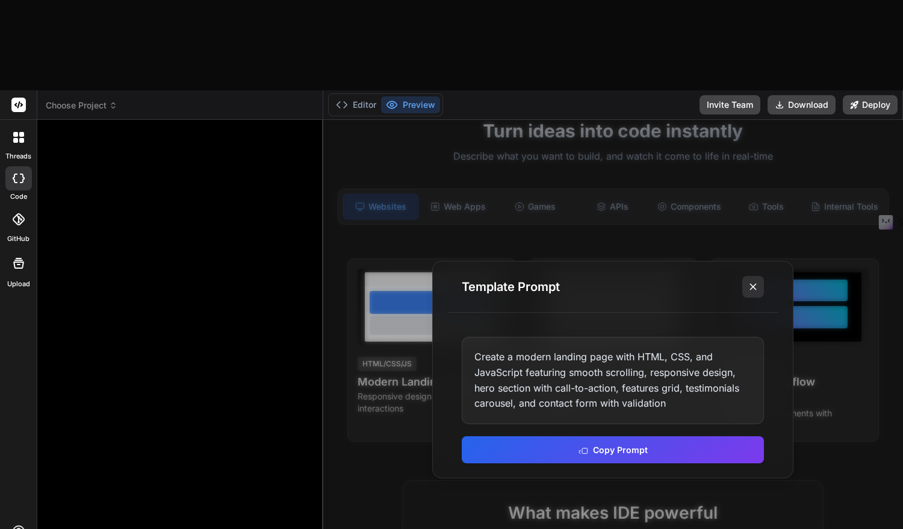
click at [755, 281] on icon at bounding box center [753, 287] width 12 height 12
